Goal: Information Seeking & Learning: Learn about a topic

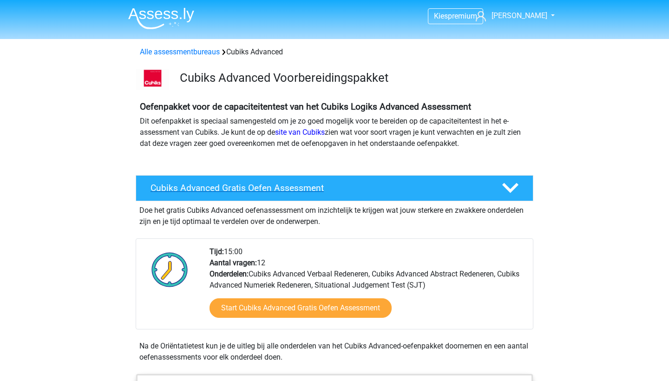
click at [513, 187] on polygon at bounding box center [510, 188] width 16 height 10
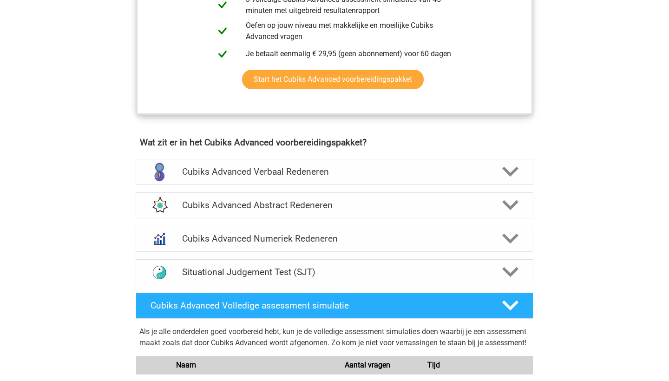
scroll to position [474, 0]
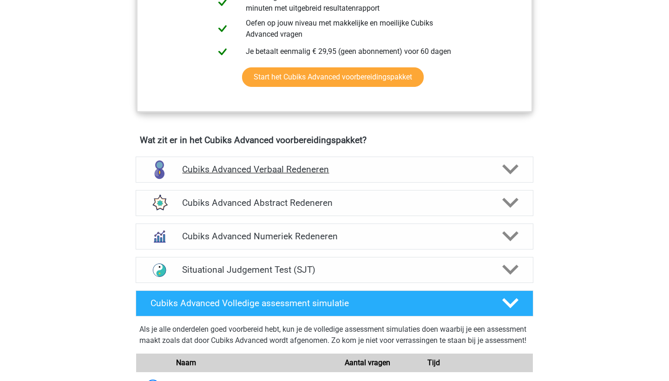
click at [288, 167] on h4 "Cubiks Advanced Verbaal Redeneren" at bounding box center [334, 169] width 304 height 11
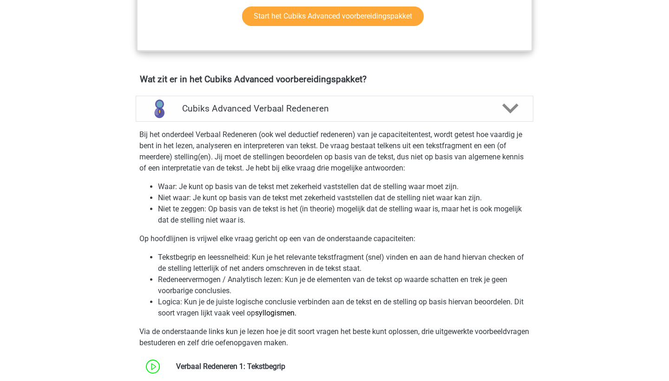
scroll to position [534, 0]
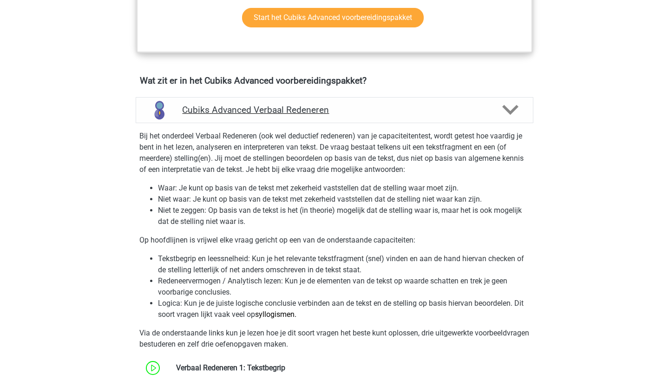
click at [312, 112] on h4 "Cubiks Advanced Verbaal Redeneren" at bounding box center [334, 110] width 304 height 11
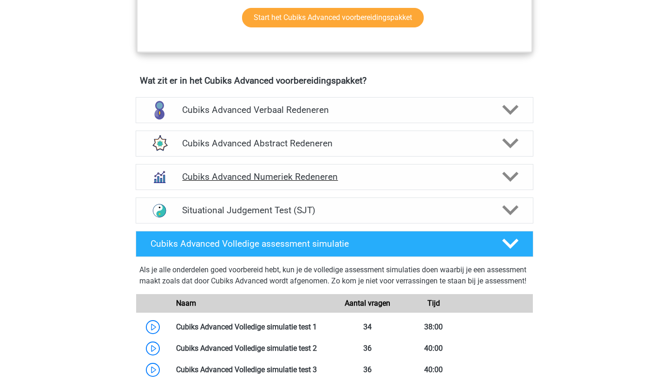
click at [297, 176] on h4 "Cubiks Advanced Numeriek Redeneren" at bounding box center [334, 177] width 304 height 11
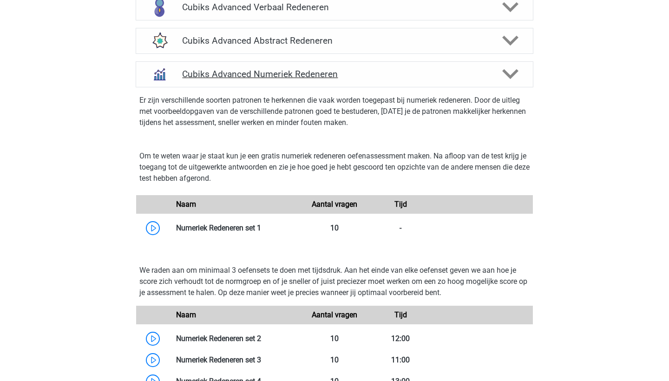
scroll to position [637, 0]
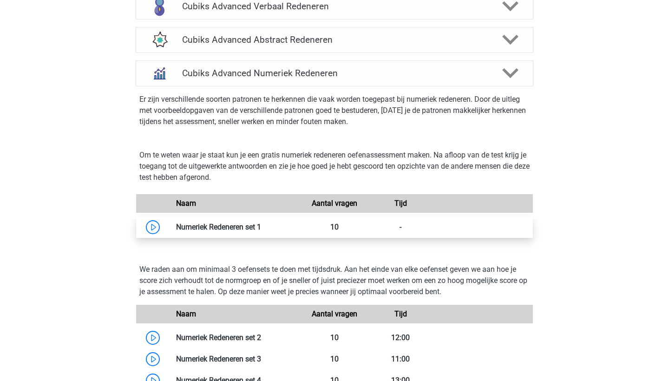
click at [261, 226] on link at bounding box center [261, 227] width 0 height 9
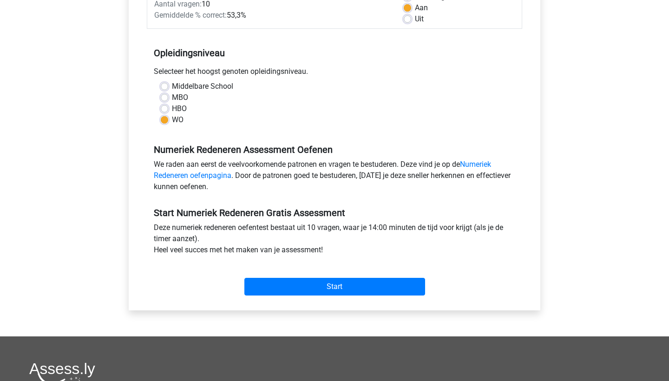
scroll to position [174, 0]
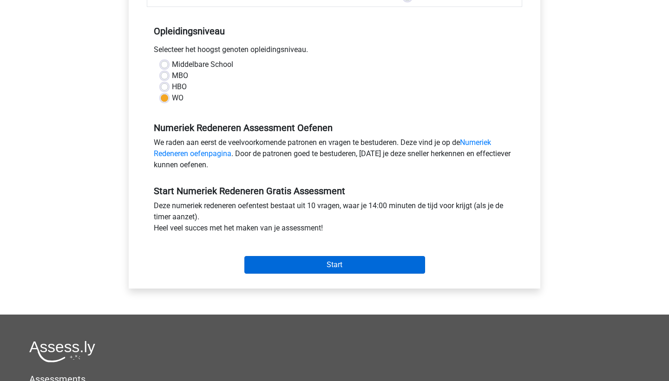
click at [322, 264] on input "Start" at bounding box center [334, 265] width 181 height 18
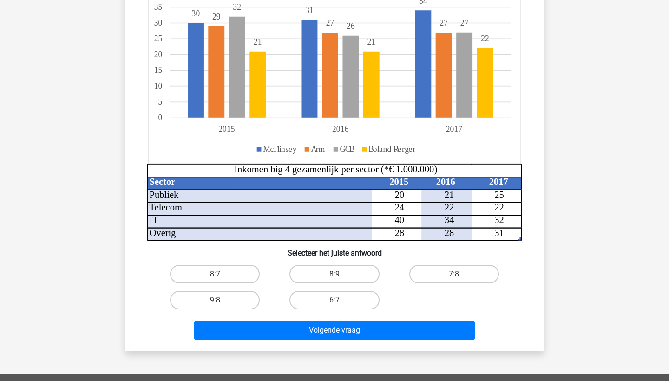
scroll to position [153, 0]
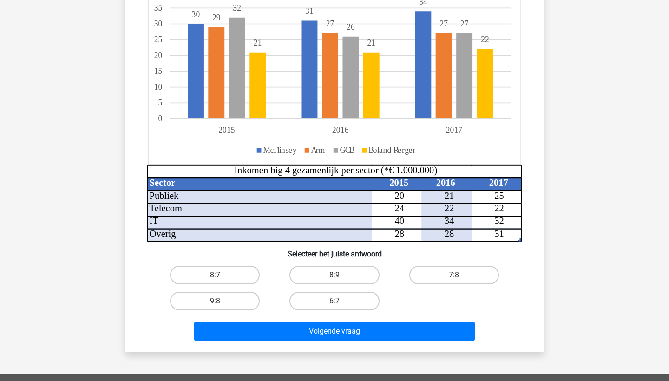
click at [222, 277] on label "8:7" at bounding box center [215, 275] width 90 height 19
click at [221, 277] on input "8:7" at bounding box center [218, 278] width 6 height 6
radio input "true"
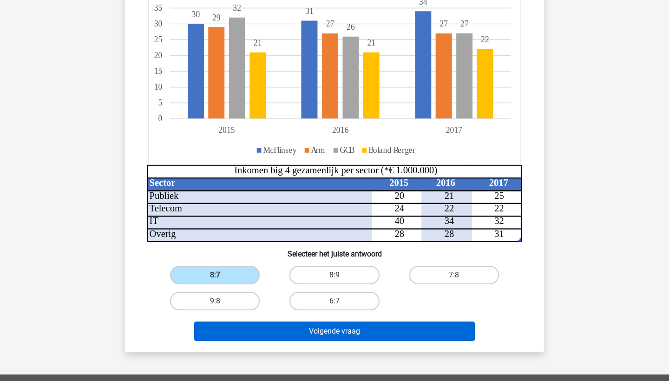
click at [317, 336] on button "Volgende vraag" at bounding box center [334, 332] width 281 height 20
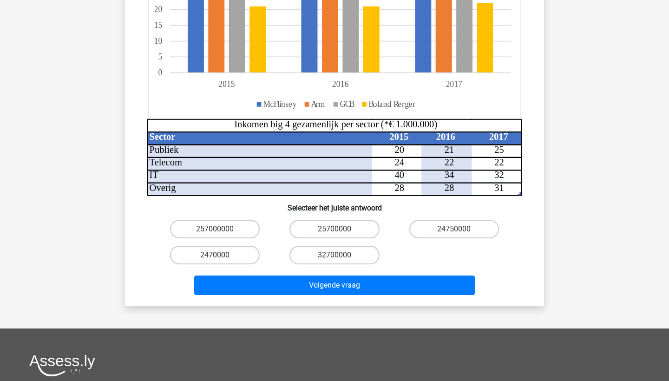
scroll to position [271, 0]
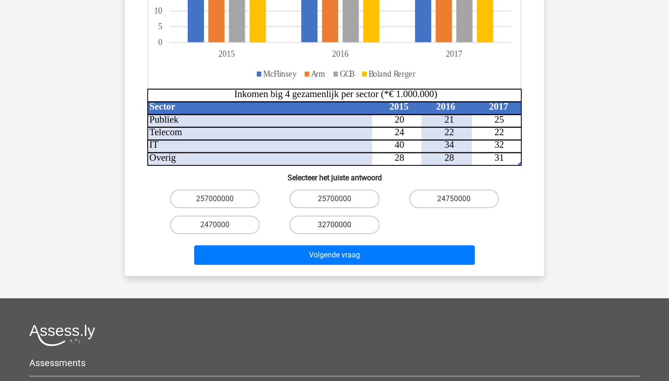
click at [330, 216] on label "32700000" at bounding box center [335, 225] width 90 height 19
click at [335, 225] on input "32700000" at bounding box center [338, 228] width 6 height 6
radio input "true"
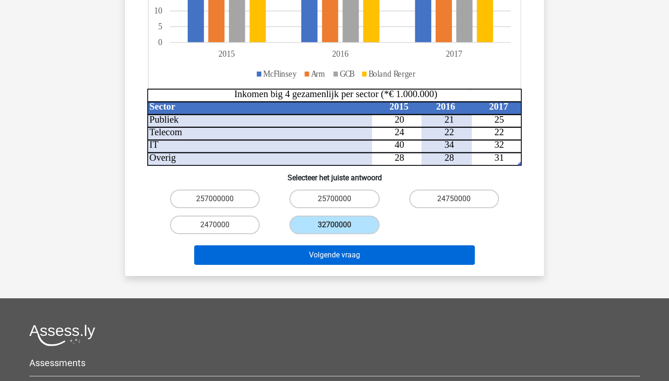
click at [334, 249] on button "Volgende vraag" at bounding box center [334, 255] width 281 height 20
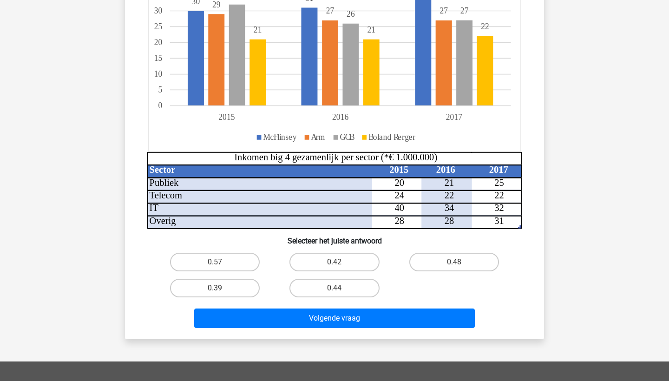
scroll to position [193, 0]
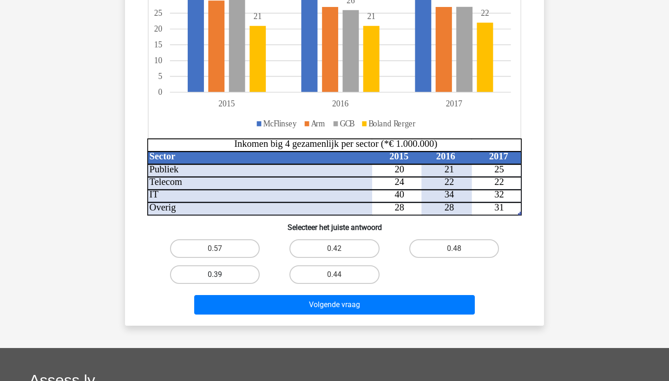
click at [250, 274] on label "0.39" at bounding box center [215, 274] width 90 height 19
click at [221, 275] on input "0.39" at bounding box center [218, 278] width 6 height 6
radio input "true"
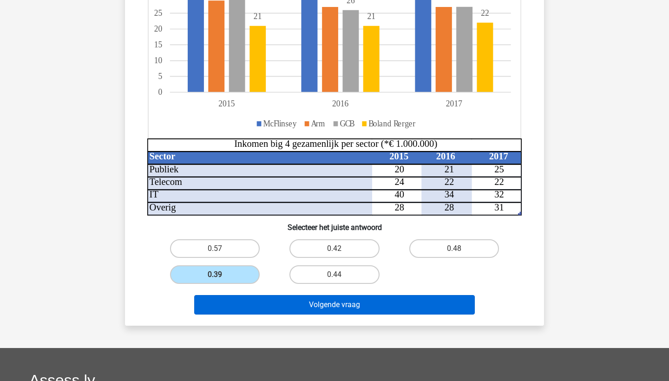
click at [291, 314] on button "Volgende vraag" at bounding box center [334, 305] width 281 height 20
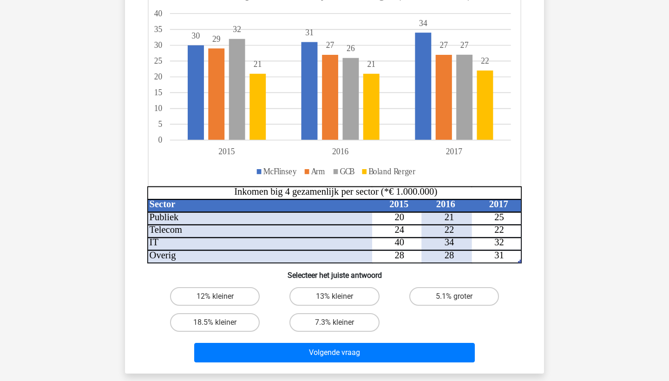
scroll to position [132, 0]
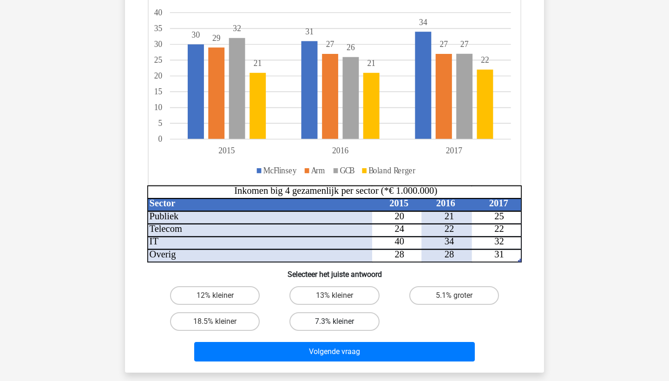
click at [367, 323] on label "7.3% kleiner" at bounding box center [335, 321] width 90 height 19
click at [341, 323] on input "7.3% kleiner" at bounding box center [338, 325] width 6 height 6
radio input "true"
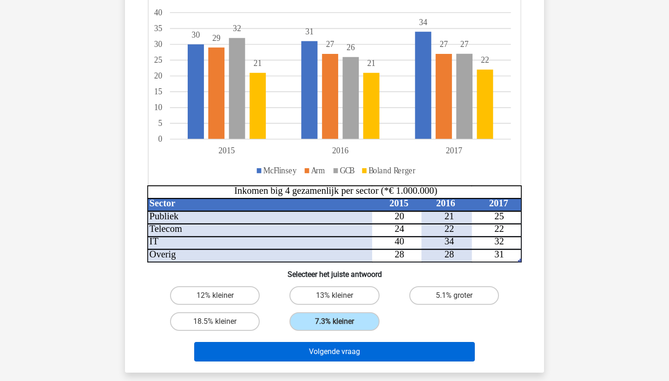
click at [370, 349] on button "Volgende vraag" at bounding box center [334, 352] width 281 height 20
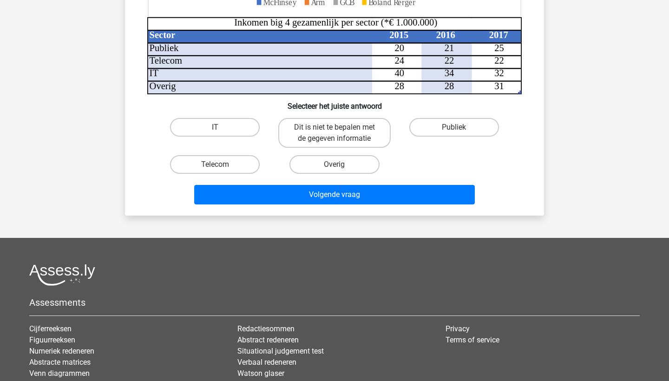
scroll to position [308, 0]
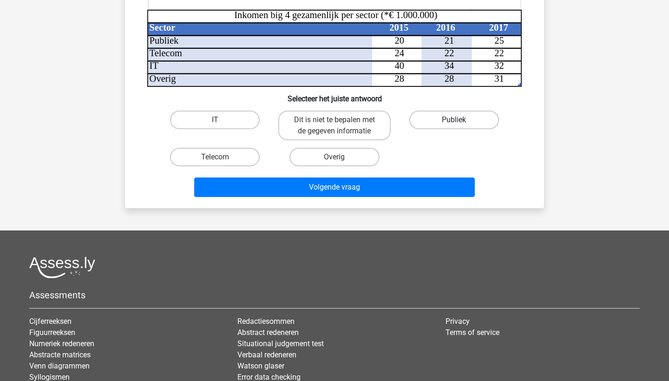
click at [469, 123] on label "Publiek" at bounding box center [454, 120] width 90 height 19
click at [460, 123] on input "Publiek" at bounding box center [457, 123] width 6 height 6
radio input "true"
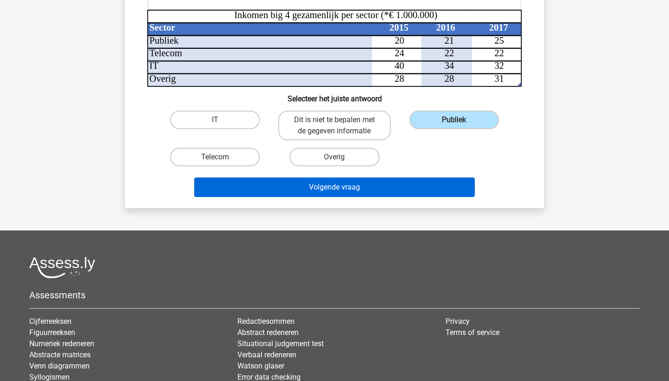
click at [429, 184] on button "Volgende vraag" at bounding box center [334, 188] width 281 height 20
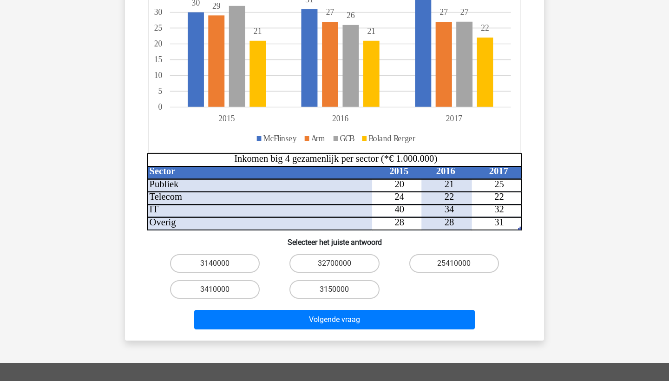
scroll to position [179, 0]
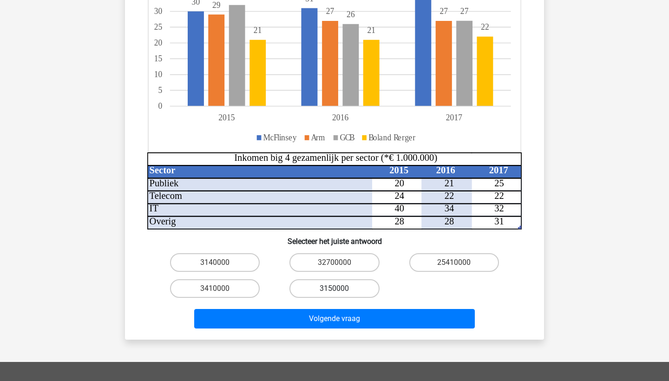
click at [356, 291] on label "3150000" at bounding box center [335, 288] width 90 height 19
click at [341, 291] on input "3150000" at bounding box center [338, 292] width 6 height 6
radio input "true"
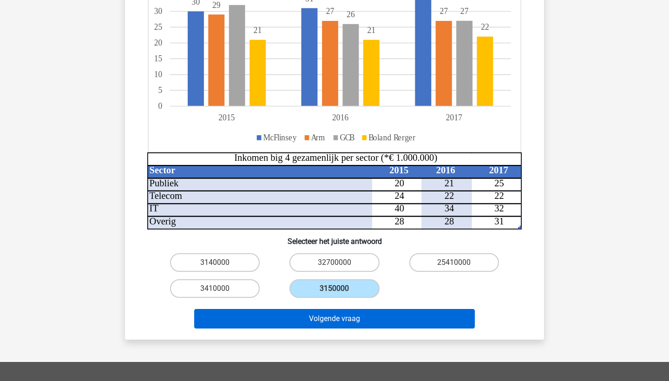
click at [351, 317] on button "Volgende vraag" at bounding box center [334, 319] width 281 height 20
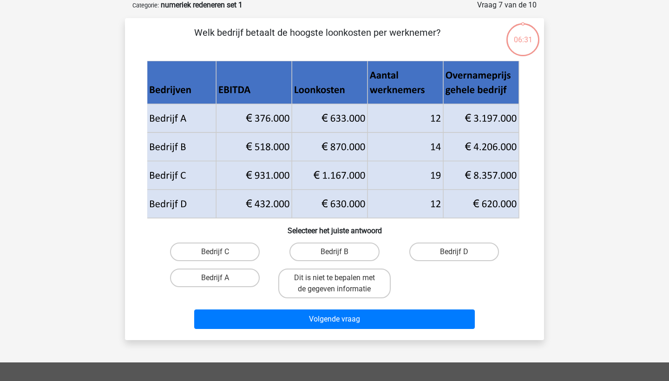
scroll to position [46, 0]
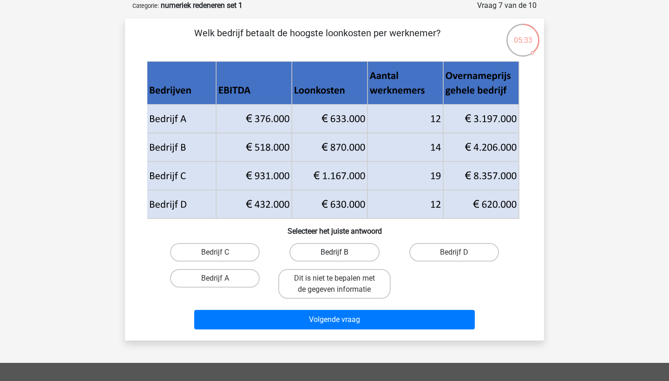
click at [350, 247] on label "Bedrijf B" at bounding box center [335, 252] width 90 height 19
click at [341, 252] on input "Bedrijf B" at bounding box center [338, 255] width 6 height 6
radio input "true"
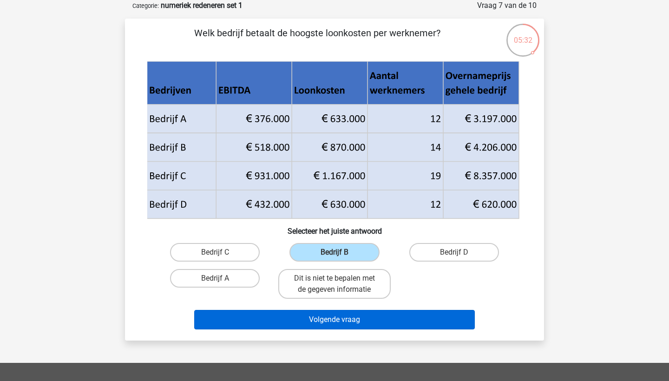
click at [371, 319] on button "Volgende vraag" at bounding box center [334, 320] width 281 height 20
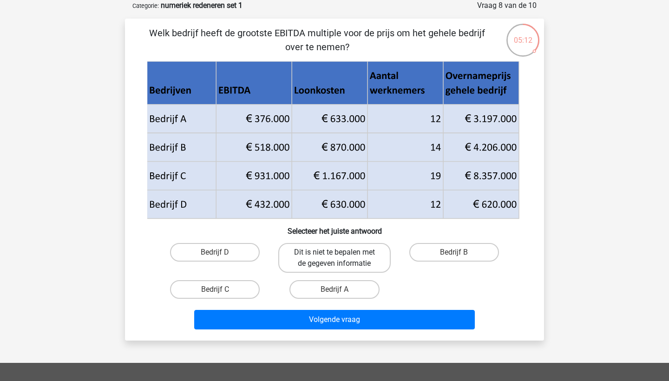
click at [345, 258] on label "Dit is niet te bepalen met de gegeven informatie" at bounding box center [334, 258] width 112 height 30
click at [341, 258] on input "Dit is niet te bepalen met de gegeven informatie" at bounding box center [338, 255] width 6 height 6
radio input "true"
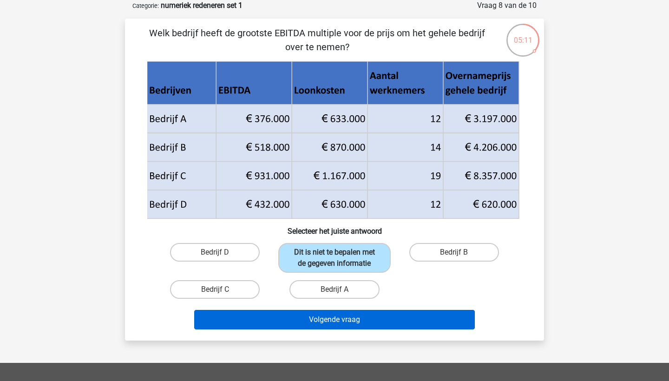
click at [367, 329] on button "Volgende vraag" at bounding box center [334, 320] width 281 height 20
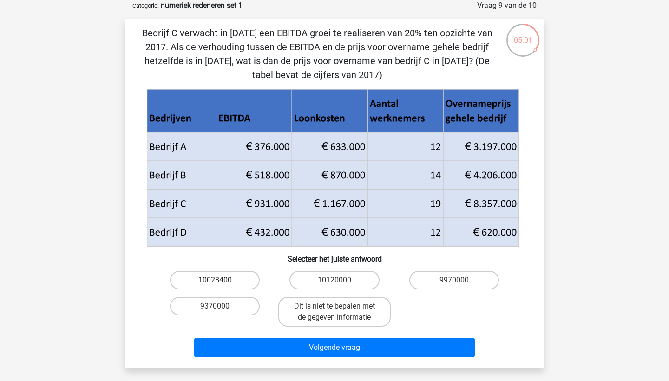
click at [221, 277] on label "10028400" at bounding box center [215, 280] width 90 height 19
click at [221, 280] on input "10028400" at bounding box center [218, 283] width 6 height 6
radio input "true"
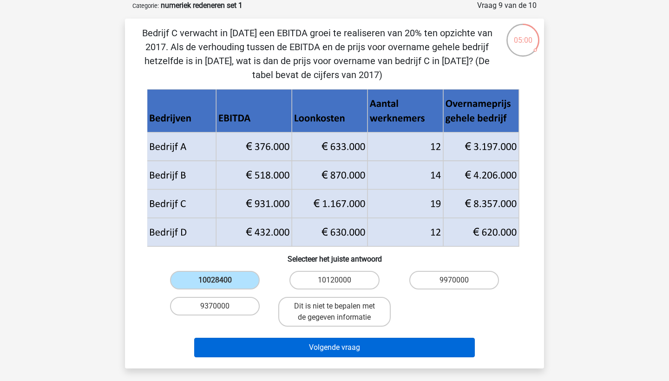
click at [307, 350] on button "Volgende vraag" at bounding box center [334, 348] width 281 height 20
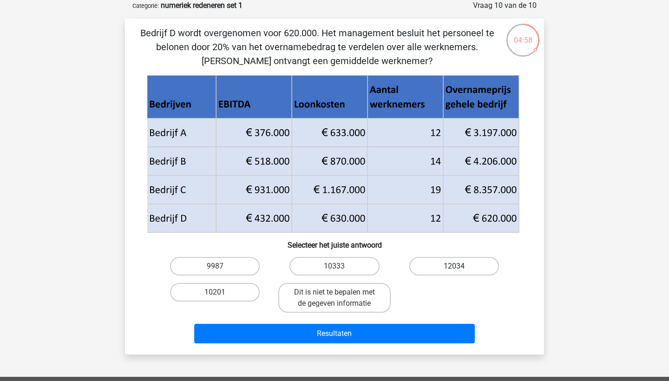
click at [416, 267] on label "12034" at bounding box center [454, 266] width 90 height 19
click at [454, 267] on input "12034" at bounding box center [457, 269] width 6 height 6
radio input "true"
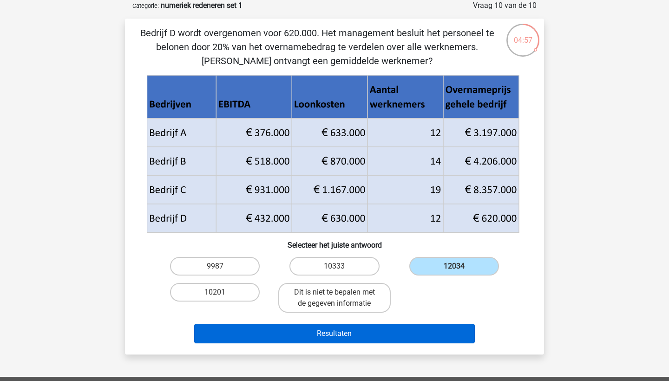
click at [423, 343] on button "Resultaten" at bounding box center [334, 334] width 281 height 20
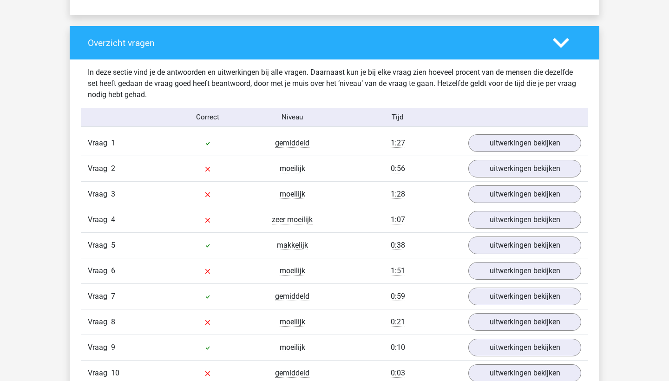
scroll to position [674, 0]
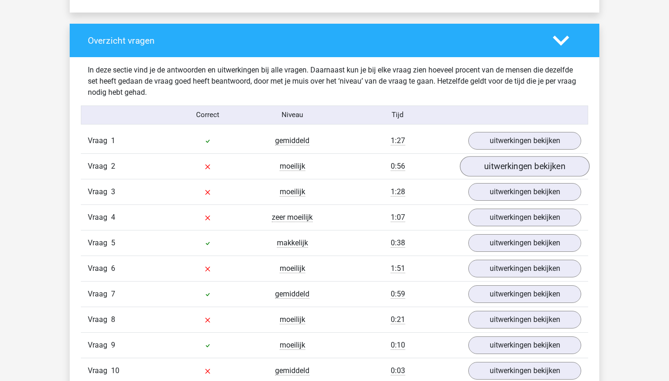
click at [508, 165] on link "uitwerkingen bekijken" at bounding box center [525, 166] width 130 height 20
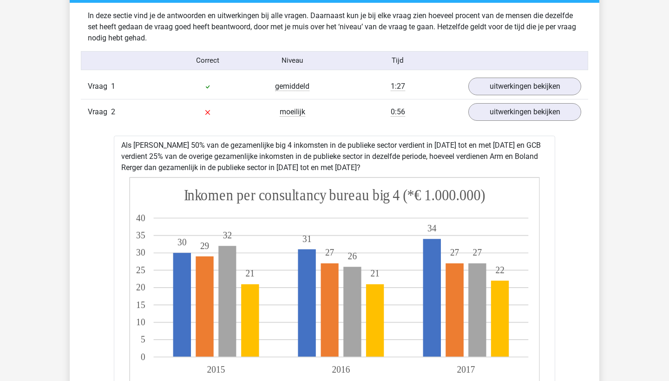
scroll to position [687, 0]
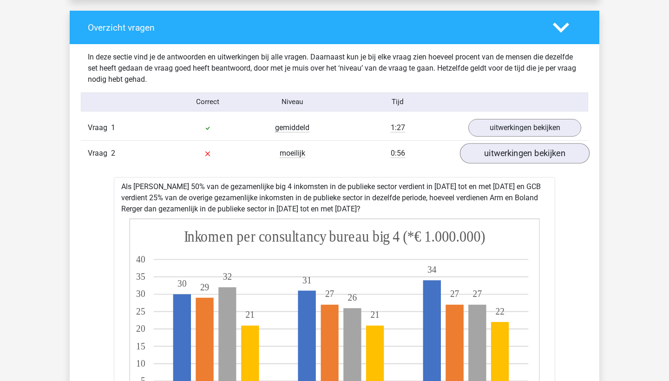
click at [513, 152] on link "uitwerkingen bekijken" at bounding box center [525, 153] width 130 height 20
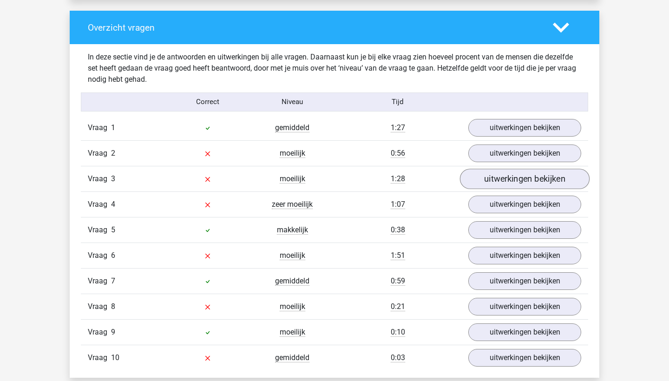
click at [522, 177] on link "uitwerkingen bekijken" at bounding box center [525, 179] width 130 height 20
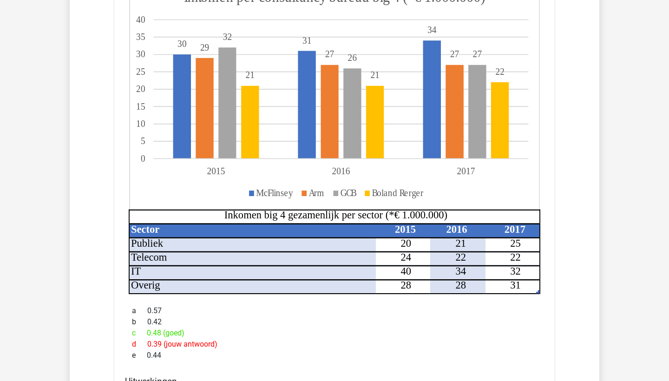
scroll to position [957, 0]
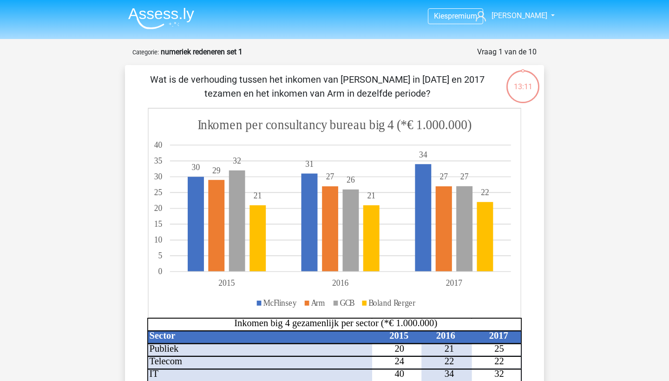
click at [171, 24] on img at bounding box center [161, 18] width 66 height 22
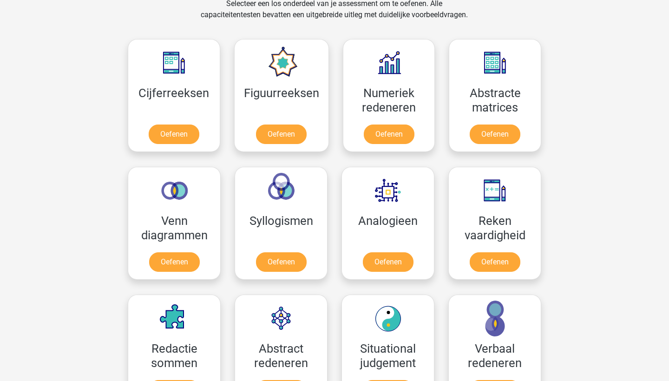
scroll to position [399, 0]
